Goal: Transaction & Acquisition: Purchase product/service

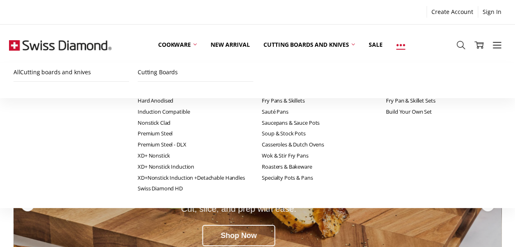
click at [401, 44] on icon at bounding box center [400, 45] width 9 height 9
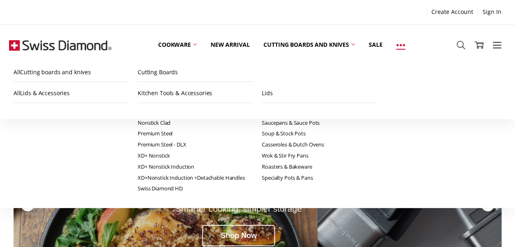
click at [397, 44] on icon at bounding box center [400, 45] width 9 height 9
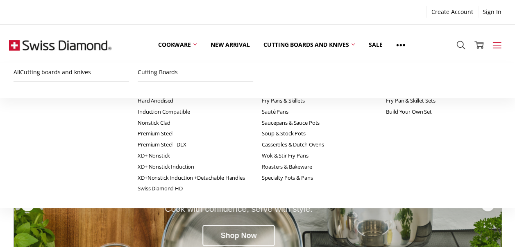
click at [493, 46] on icon at bounding box center [497, 45] width 9 height 9
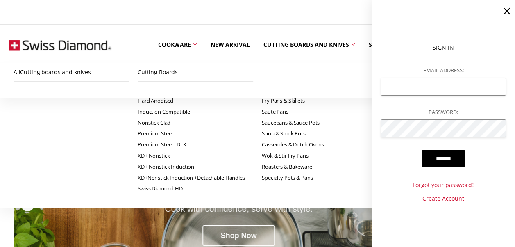
click at [316, 165] on div "DLX Premium Steel Savor Perfection Cook with confidence, serve with style. Shop…" at bounding box center [238, 198] width 377 height 117
